Goal: Task Accomplishment & Management: Use online tool/utility

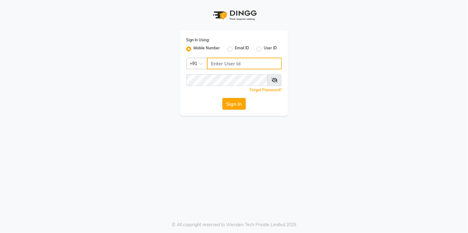
type input "9067575168"
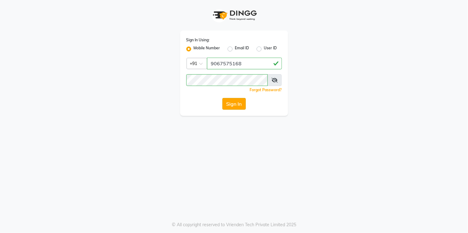
click at [237, 107] on button "Sign In" at bounding box center [233, 104] width 23 height 12
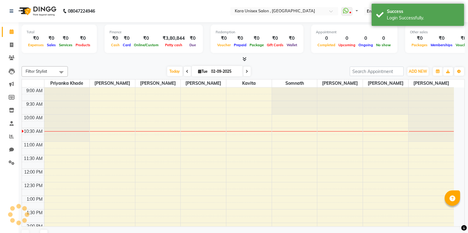
select select "en"
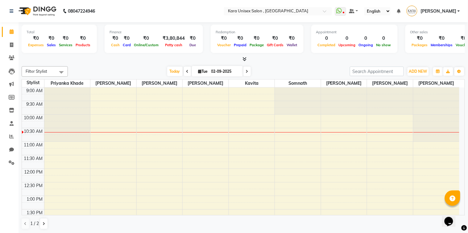
click at [186, 71] on icon at bounding box center [187, 72] width 2 height 4
type input "[DATE]"
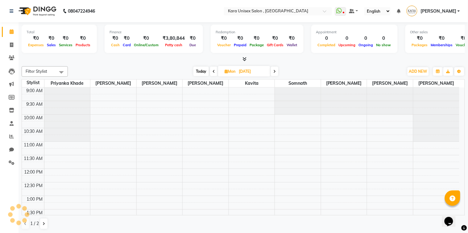
scroll to position [27, 0]
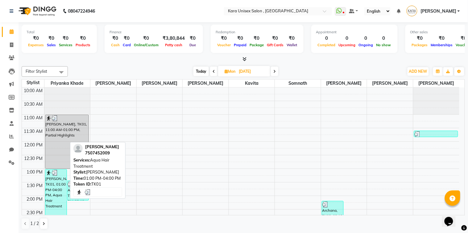
click at [57, 190] on div "[PERSON_NAME], TK01, 01:00 PM-04:00 PM, Aqua Hair Treatment" at bounding box center [55, 210] width 21 height 81
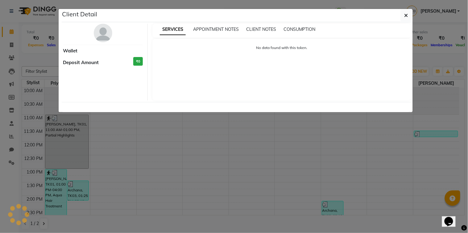
select select "3"
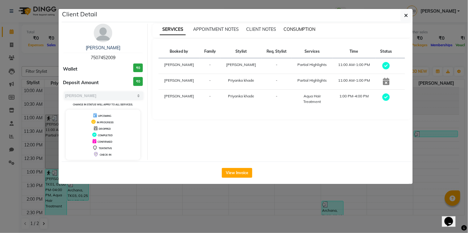
click at [299, 27] on span "CONSUMPTION" at bounding box center [299, 30] width 32 height 6
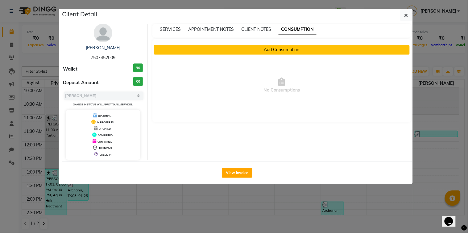
click at [298, 46] on button "Add Consumption" at bounding box center [282, 50] width 256 height 10
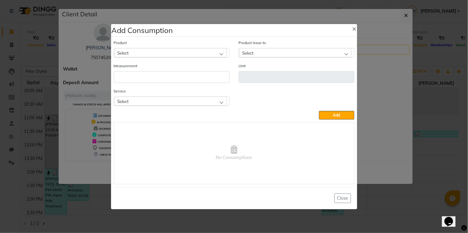
click at [224, 56] on div "Select" at bounding box center [170, 52] width 113 height 9
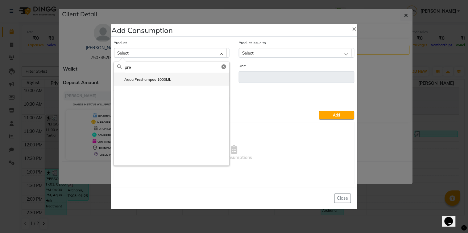
type input "pre"
click at [208, 81] on li "Aqua Preshampoo 1000ML" at bounding box center [171, 79] width 115 height 13
type input "ML"
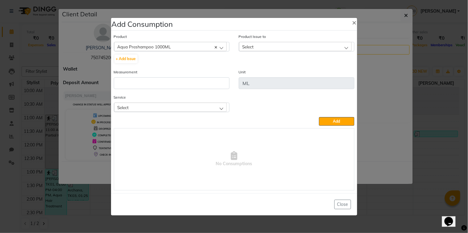
click at [267, 43] on div "Select" at bounding box center [295, 46] width 113 height 9
click at [348, 63] on input "8" at bounding box center [302, 61] width 104 height 10
type input "8"
click at [350, 60] on icon at bounding box center [348, 60] width 5 height 5
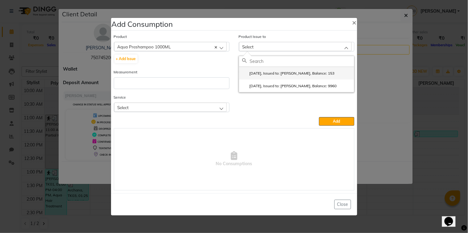
click at [320, 72] on label "[DATE], Issued to: [PERSON_NAME], Balance: 153" at bounding box center [288, 74] width 93 height 6
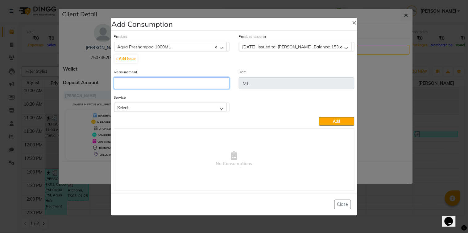
click at [206, 84] on input "number" at bounding box center [172, 83] width 116 height 12
type input "8"
click at [201, 109] on div "Select" at bounding box center [170, 107] width 113 height 9
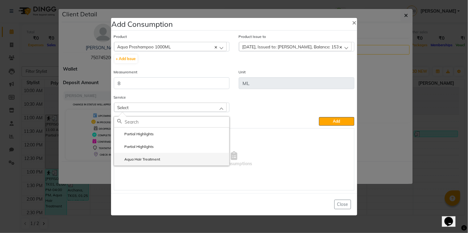
click at [152, 162] on label "Aqua Hair Treatment" at bounding box center [138, 160] width 43 height 6
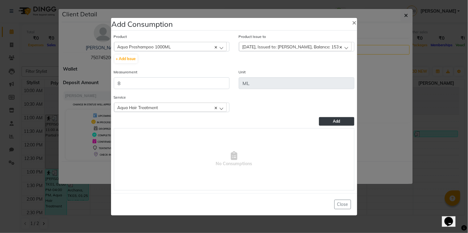
click at [325, 124] on button "Add" at bounding box center [336, 121] width 35 height 9
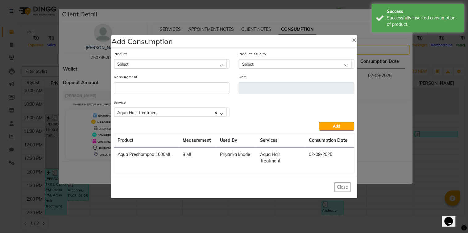
click at [167, 67] on div "Select" at bounding box center [170, 63] width 113 height 9
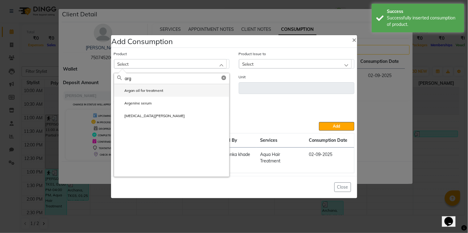
type input "arg"
click at [155, 88] on label "Argan oil for treatment" at bounding box center [140, 91] width 46 height 6
type input "ml"
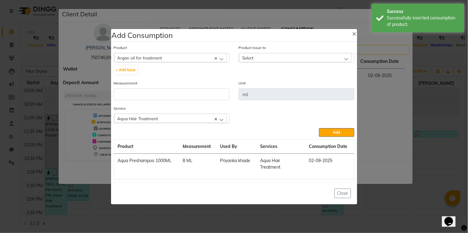
click at [275, 56] on div "Select" at bounding box center [295, 57] width 113 height 9
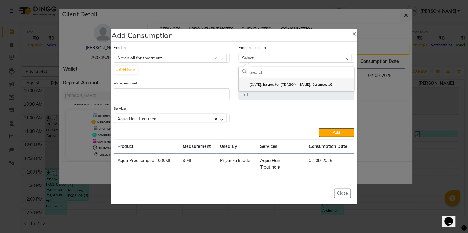
click at [276, 87] on label "[DATE], Issued to: [PERSON_NAME], Balance: 16" at bounding box center [287, 85] width 90 height 6
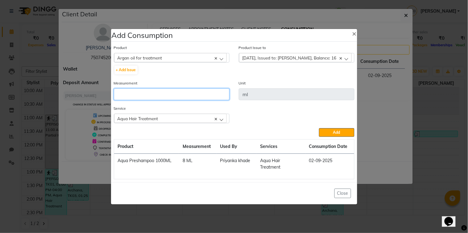
click at [204, 93] on input "number" at bounding box center [172, 94] width 116 height 12
type input "2"
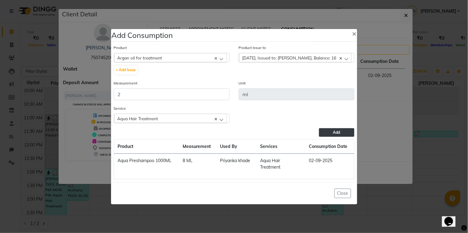
click at [340, 133] on button "Add" at bounding box center [336, 132] width 35 height 9
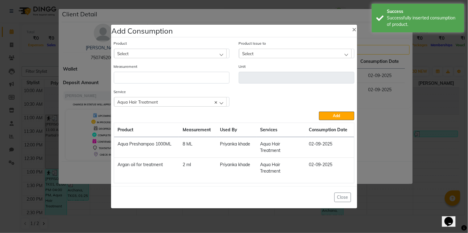
click at [205, 55] on div "Select" at bounding box center [170, 53] width 113 height 9
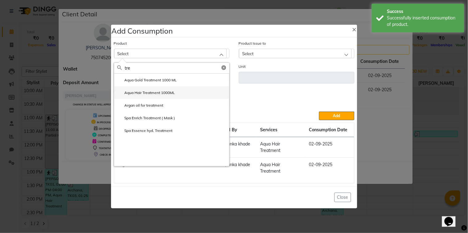
type input "tre"
click at [177, 93] on li "Aqua Hair Treatment 1000ML" at bounding box center [171, 92] width 115 height 13
type input "ml"
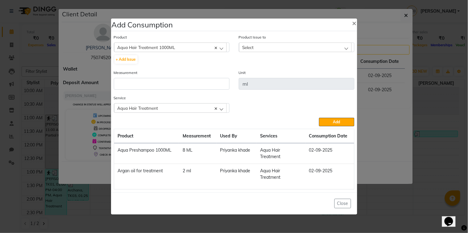
click at [299, 49] on div "Select" at bounding box center [295, 47] width 113 height 9
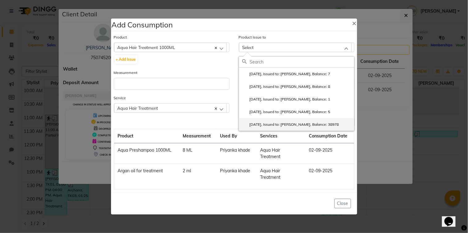
click at [299, 125] on label "[DATE], Issued to: [PERSON_NAME], Balance: 38978" at bounding box center [290, 125] width 97 height 6
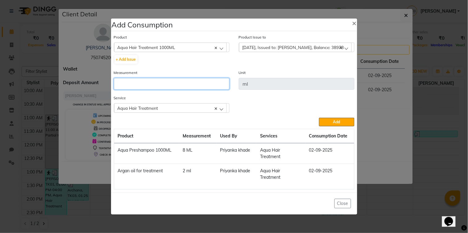
click at [190, 84] on input "number" at bounding box center [172, 84] width 116 height 12
type input "50"
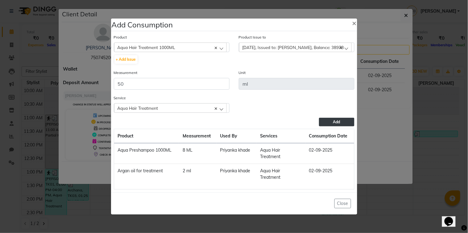
click at [335, 125] on button "Add" at bounding box center [336, 122] width 35 height 9
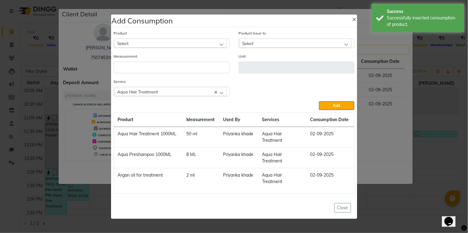
click at [204, 43] on div "Select" at bounding box center [170, 43] width 113 height 9
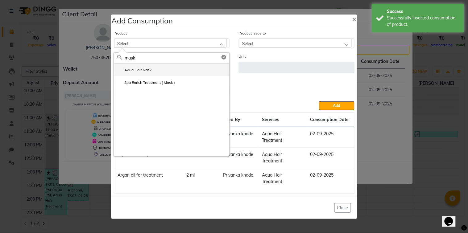
type input "mask"
click at [188, 69] on li "Aqua Hair Mask" at bounding box center [171, 70] width 115 height 13
type input "gms"
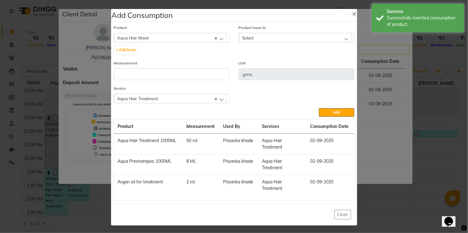
click at [287, 38] on div "Select" at bounding box center [295, 37] width 113 height 9
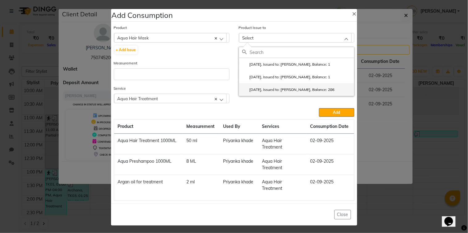
click at [287, 87] on label "[DATE], Issued to: [PERSON_NAME], Balance: 286" at bounding box center [288, 90] width 93 height 6
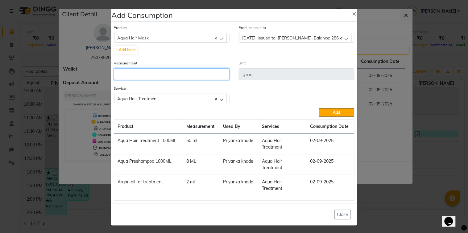
click at [209, 70] on input "number" at bounding box center [172, 74] width 116 height 12
type input "8"
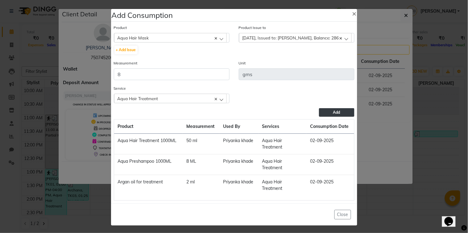
click at [322, 110] on button "Add" at bounding box center [336, 112] width 35 height 9
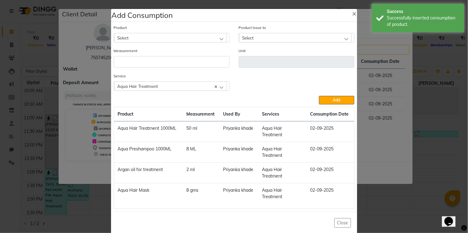
click at [214, 42] on div "Select" at bounding box center [170, 37] width 113 height 9
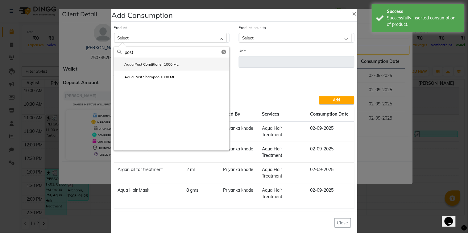
type input "post"
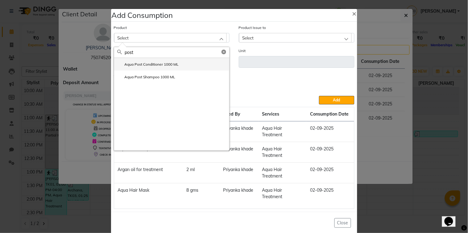
click at [194, 65] on li "Aqua Post Conditioner 1000 ML" at bounding box center [171, 64] width 115 height 13
type input "ml"
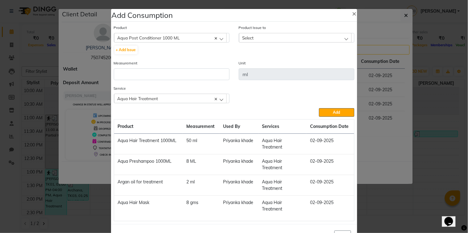
click at [292, 39] on div "Select" at bounding box center [295, 37] width 113 height 9
click at [291, 62] on li "[DATE], Issued to: [PERSON_NAME], Balance: 471" at bounding box center [296, 64] width 115 height 13
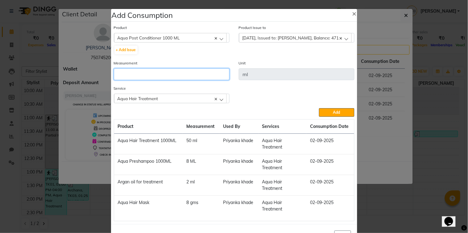
click at [201, 72] on input "number" at bounding box center [172, 74] width 116 height 12
type input "5"
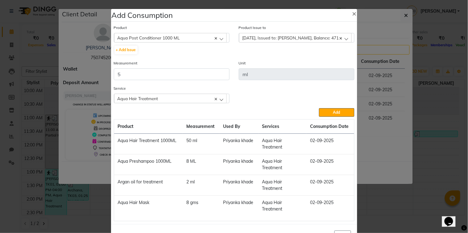
click at [344, 105] on div "Service Aqua Hair Treatment Partial Highlights Partial Highlights Aqua Hair Tre…" at bounding box center [234, 96] width 250 height 23
click at [341, 111] on button "Add" at bounding box center [336, 112] width 35 height 9
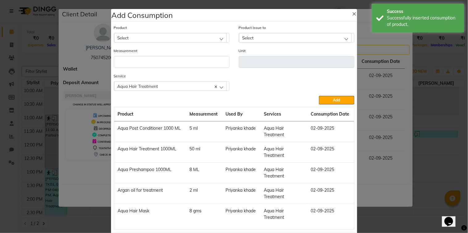
click at [193, 33] on div "Select" at bounding box center [170, 37] width 113 height 9
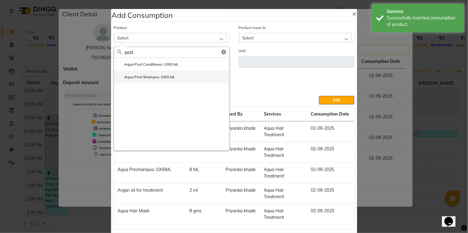
type input "post"
click at [179, 76] on li "Aqua Post Shampoo 1000 ML" at bounding box center [171, 77] width 115 height 13
type input "ml"
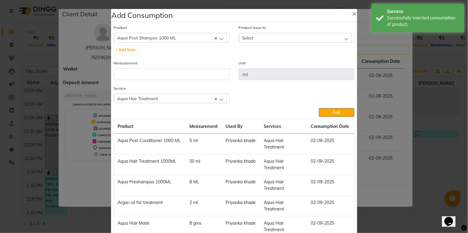
click at [253, 39] on div "Select" at bounding box center [295, 37] width 113 height 9
click at [253, 62] on label "[DATE], Issued to: [PERSON_NAME], Balance: 229" at bounding box center [288, 65] width 93 height 6
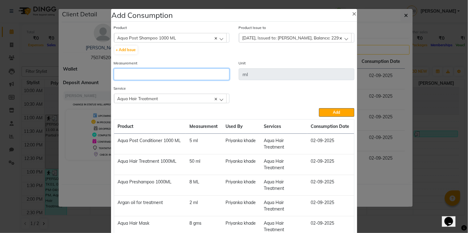
click at [199, 69] on input "number" at bounding box center [172, 74] width 116 height 12
type input "6"
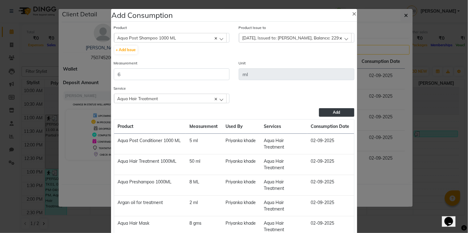
click at [319, 115] on button "Add" at bounding box center [336, 112] width 35 height 9
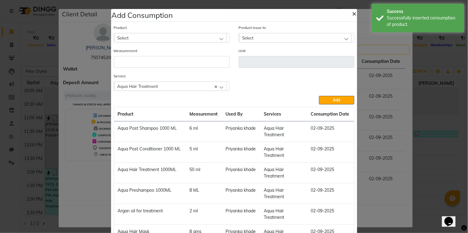
click at [352, 9] on span "×" at bounding box center [354, 13] width 4 height 9
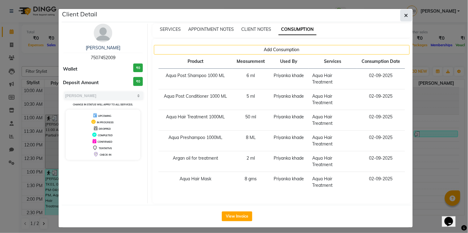
click at [405, 14] on button "button" at bounding box center [406, 16] width 12 height 12
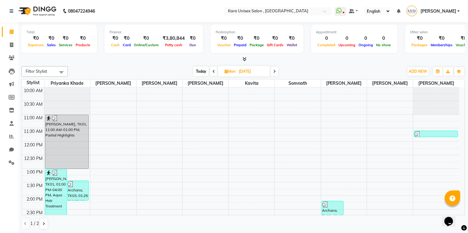
click at [275, 73] on span at bounding box center [274, 72] width 7 height 10
type input "02-09-2025"
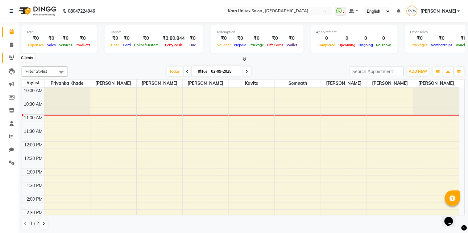
click at [11, 58] on icon at bounding box center [12, 58] width 6 height 5
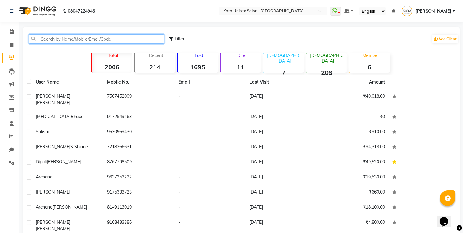
click at [90, 38] on input "text" at bounding box center [97, 39] width 136 height 10
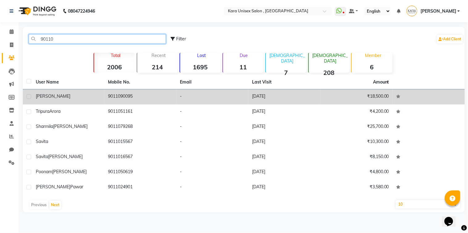
type input "90110"
click at [193, 95] on td "-" at bounding box center [212, 96] width 72 height 15
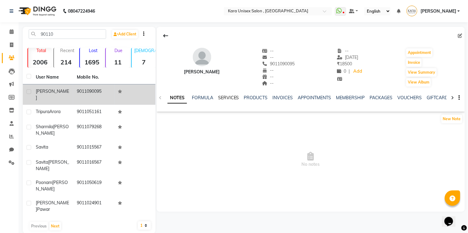
click at [221, 97] on link "SERVICES" at bounding box center [228, 98] width 21 height 6
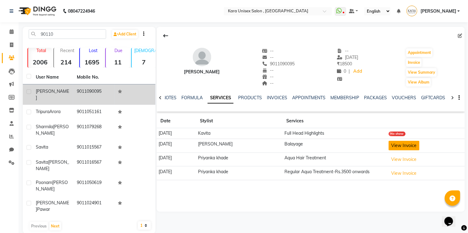
click at [414, 143] on button "View Invoice" at bounding box center [404, 146] width 31 height 10
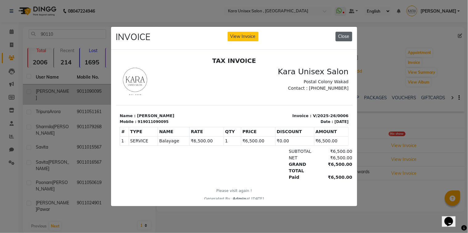
click at [343, 38] on button "Close" at bounding box center [343, 37] width 17 height 10
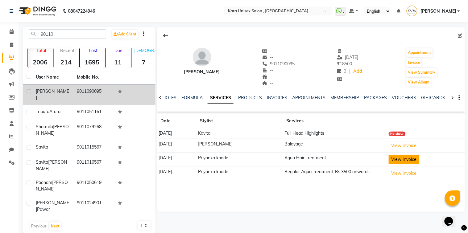
click at [398, 160] on button "View Invoice" at bounding box center [404, 160] width 31 height 10
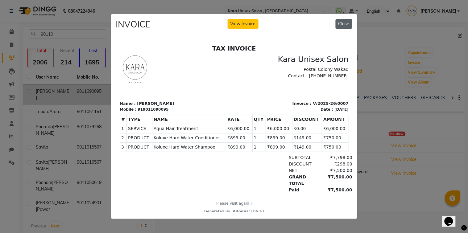
click at [338, 23] on button "Close" at bounding box center [343, 24] width 17 height 10
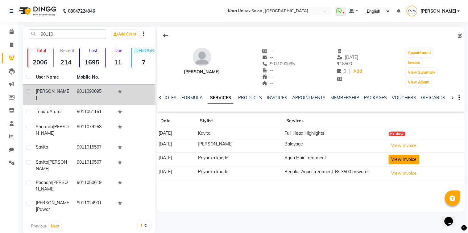
click at [405, 162] on button "View Invoice" at bounding box center [404, 160] width 31 height 10
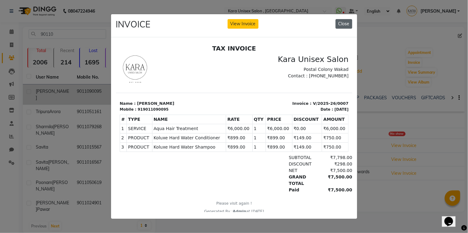
click at [350, 22] on button "Close" at bounding box center [343, 24] width 17 height 10
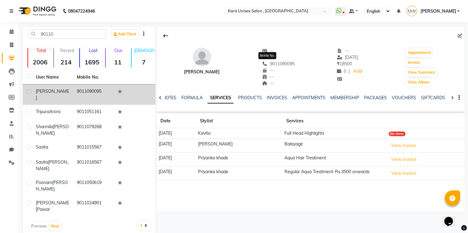
drag, startPoint x: 285, startPoint y: 63, endPoint x: 257, endPoint y: 61, distance: 27.8
click at [262, 61] on span "9011090095" at bounding box center [278, 64] width 33 height 6
copy span "9011090095"
click at [10, 33] on icon at bounding box center [12, 31] width 4 height 5
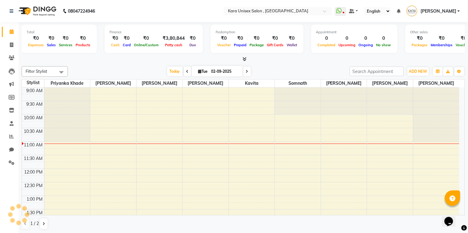
click at [67, 144] on div at bounding box center [67, 144] width 46 height 0
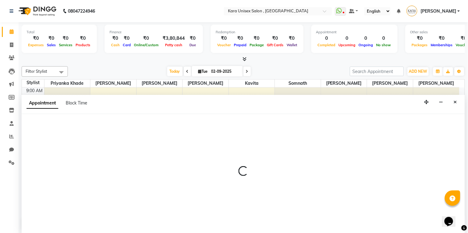
select select "70478"
select select "tentative"
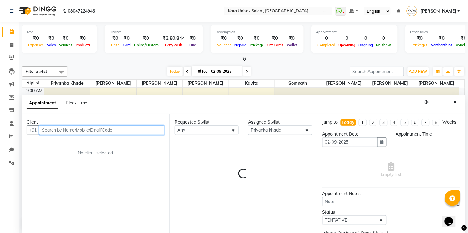
select select "660"
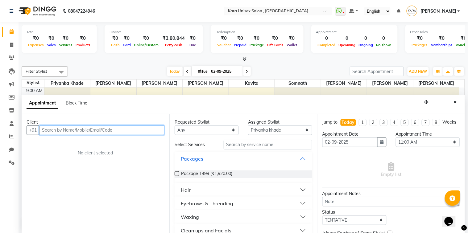
paste input "9011090095"
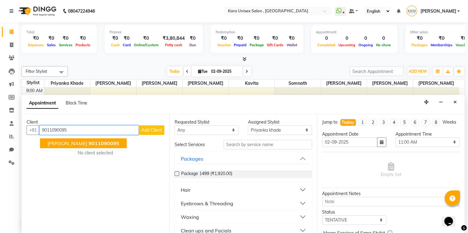
click at [99, 139] on button "[PERSON_NAME] 9011090095" at bounding box center [83, 143] width 87 height 10
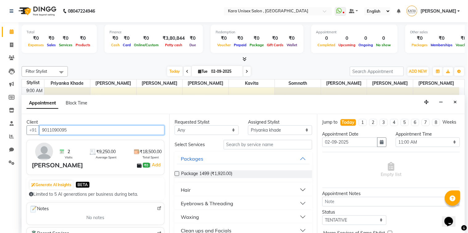
type input "9011090095"
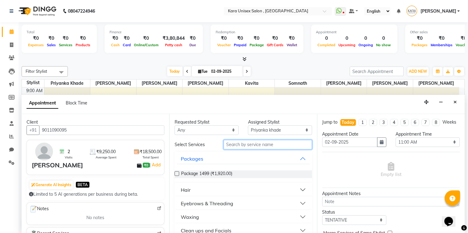
click at [233, 141] on input "text" at bounding box center [268, 145] width 88 height 10
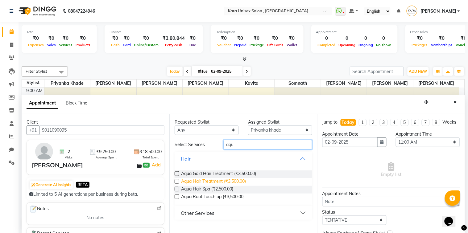
type input "aqu"
click at [237, 183] on span "Aqua Hair Treatment (₹3,500.00)" at bounding box center [213, 182] width 65 height 8
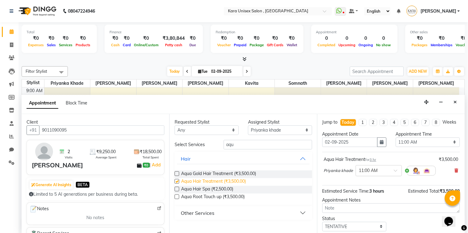
checkbox input "false"
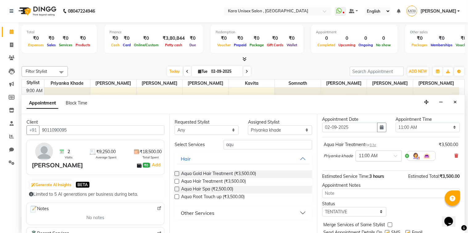
scroll to position [43, 0]
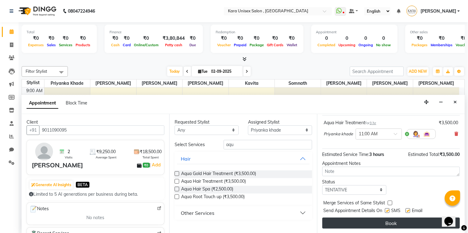
click at [374, 221] on button "Book" at bounding box center [391, 223] width 138 height 11
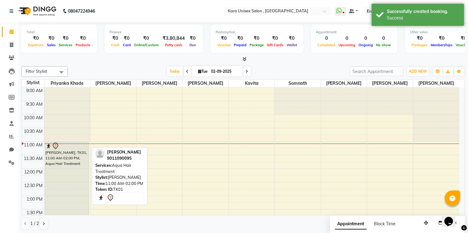
click at [74, 162] on div "[PERSON_NAME], TK01, 11:00 AM-02:00 PM, Aqua Hair Treatment" at bounding box center [66, 182] width 43 height 81
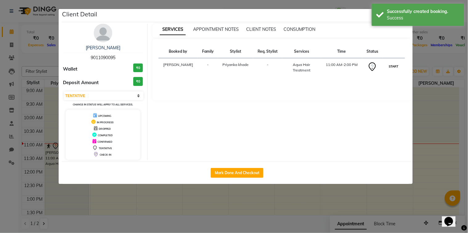
click at [394, 68] on button "START" at bounding box center [393, 67] width 13 height 8
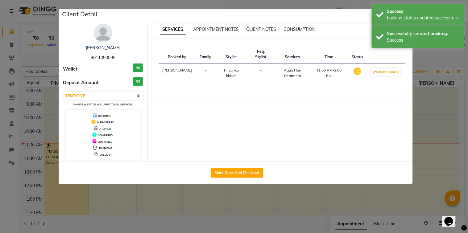
select select "1"
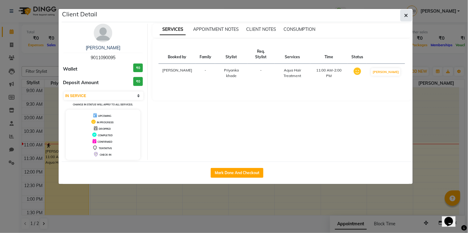
click at [407, 14] on icon "button" at bounding box center [406, 15] width 4 height 5
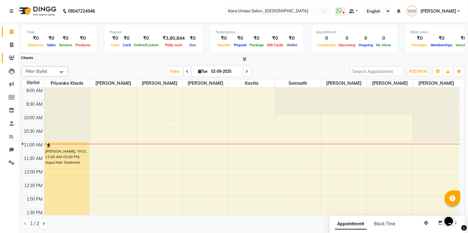
click at [14, 55] on span at bounding box center [11, 58] width 11 height 7
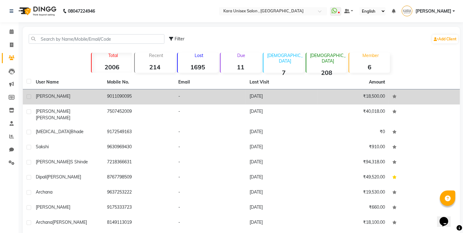
click at [159, 97] on td "9011090095" at bounding box center [138, 96] width 71 height 15
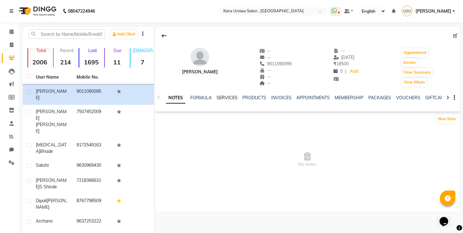
click at [227, 96] on link "SERVICES" at bounding box center [226, 98] width 21 height 6
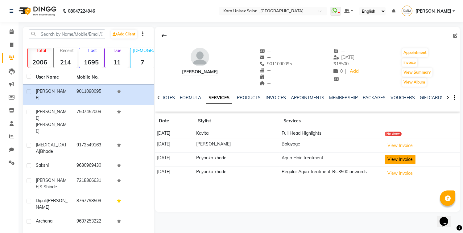
click at [406, 162] on button "View Invoice" at bounding box center [400, 160] width 31 height 10
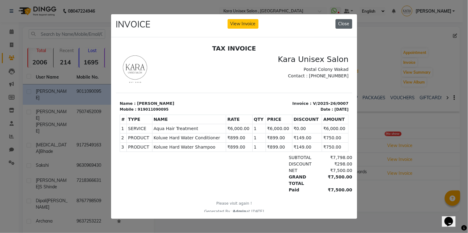
click at [347, 19] on button "Close" at bounding box center [343, 24] width 17 height 10
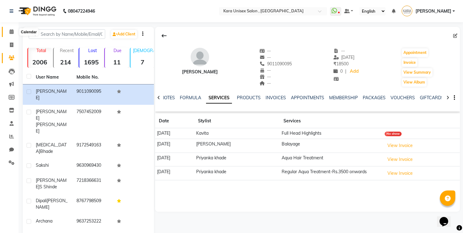
click at [10, 30] on icon at bounding box center [12, 31] width 4 height 5
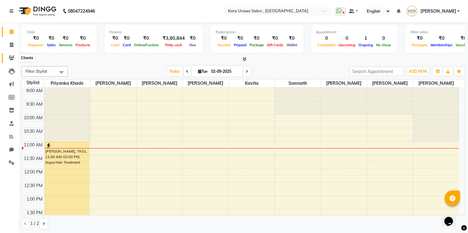
click at [11, 59] on icon at bounding box center [12, 58] width 6 height 5
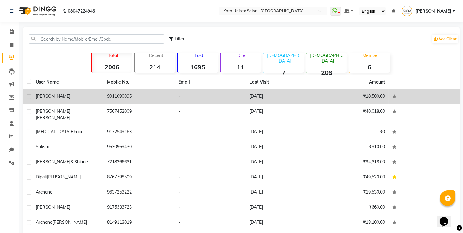
click at [177, 100] on td "-" at bounding box center [210, 96] width 71 height 15
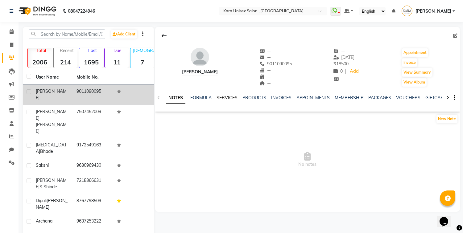
click at [236, 97] on link "SERVICES" at bounding box center [226, 98] width 21 height 6
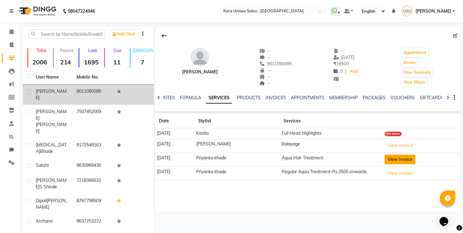
click at [393, 161] on button "View Invoice" at bounding box center [400, 160] width 31 height 10
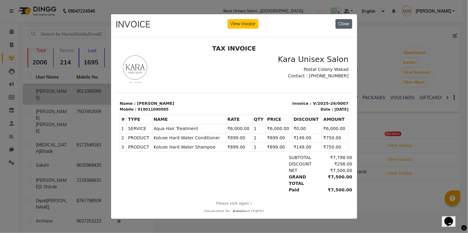
click at [340, 20] on button "Close" at bounding box center [343, 24] width 17 height 10
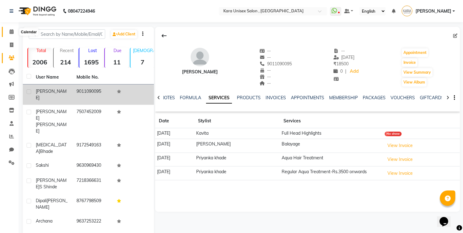
click at [10, 32] on icon at bounding box center [12, 31] width 4 height 5
